Goal: Task Accomplishment & Management: Use online tool/utility

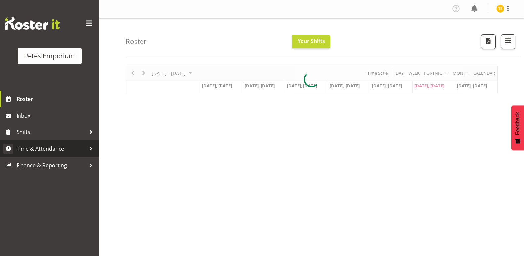
click at [36, 151] on span "Time & Attendance" at bounding box center [51, 149] width 69 height 10
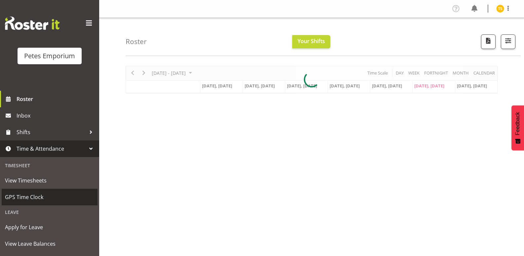
click at [37, 194] on span "GPS Time Clock" at bounding box center [49, 197] width 89 height 10
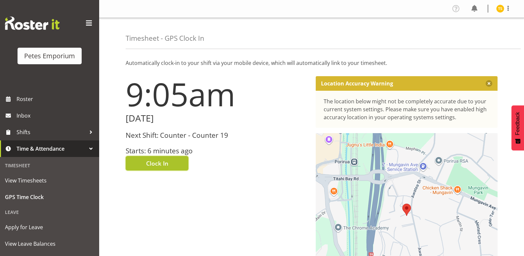
click at [140, 167] on button "Clock In" at bounding box center [157, 163] width 63 height 15
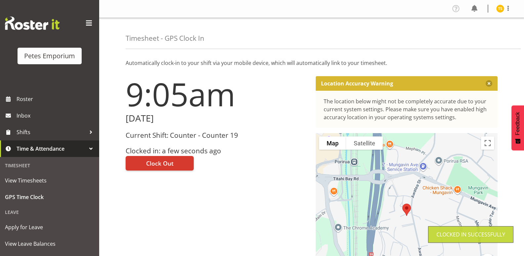
click at [501, 6] on img at bounding box center [500, 9] width 8 height 8
click at [475, 34] on link "Log Out" at bounding box center [481, 35] width 64 height 12
